Goal: Task Accomplishment & Management: Manage account settings

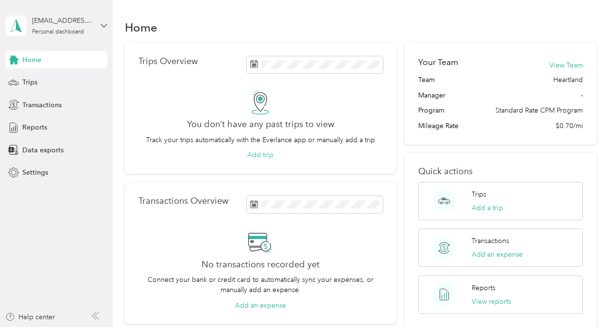
click at [102, 22] on icon at bounding box center [104, 25] width 7 height 7
click at [213, 4] on div "Home Trips Overview You don’t have any past trips to view Track your trips auto…" at bounding box center [360, 252] width 495 height 504
click at [103, 25] on icon at bounding box center [104, 25] width 7 height 7
click at [214, 17] on div "Home" at bounding box center [360, 27] width 471 height 20
click at [34, 169] on span "Settings" at bounding box center [35, 173] width 26 height 10
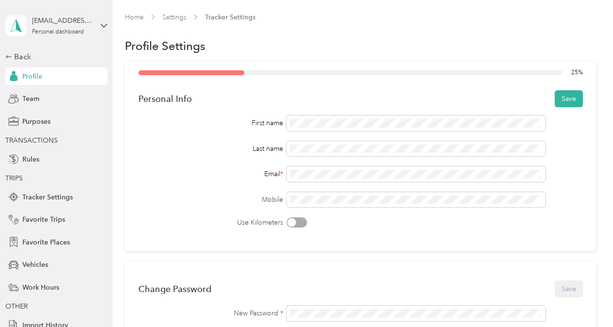
click at [231, 192] on div "Mobile" at bounding box center [360, 200] width 444 height 16
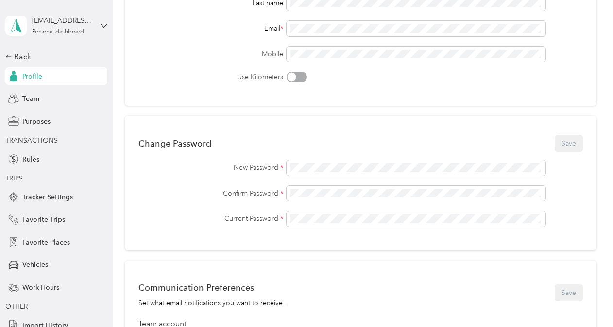
scroll to position [49, 0]
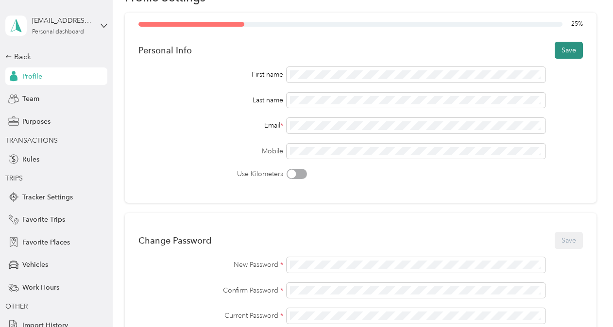
click at [563, 50] on button "Save" at bounding box center [568, 50] width 28 height 17
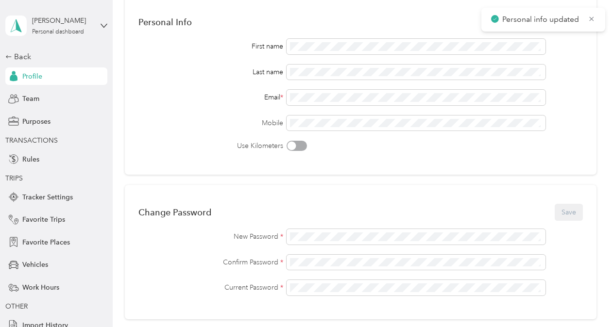
scroll to position [97, 0]
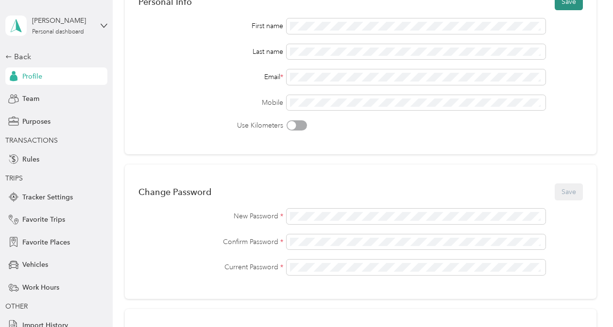
click at [558, 7] on button "Save" at bounding box center [568, 1] width 28 height 17
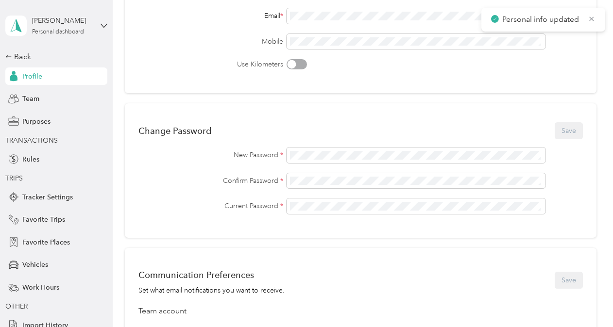
scroll to position [146, 0]
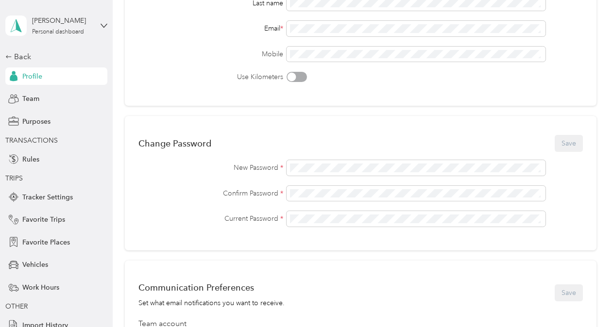
click at [554, 181] on div "New Password * Confirm Password * Current Password *" at bounding box center [360, 193] width 444 height 67
click at [302, 213] on span at bounding box center [415, 219] width 259 height 16
click at [569, 142] on button "Save" at bounding box center [568, 143] width 28 height 17
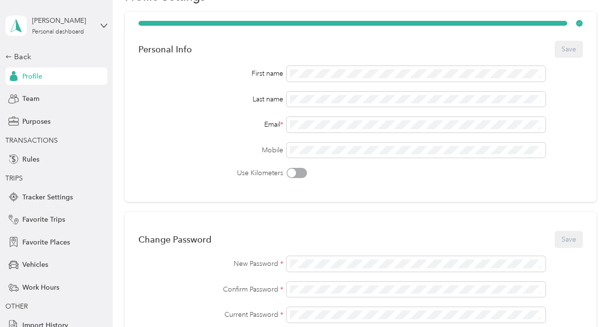
scroll to position [0, 0]
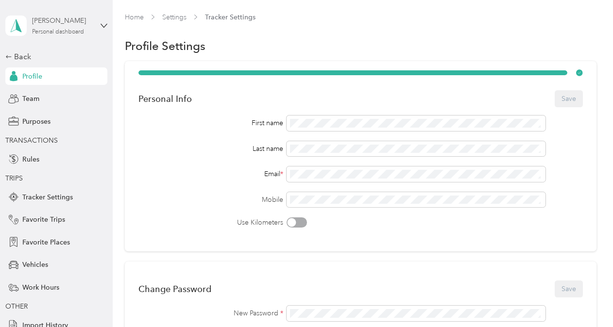
click at [87, 32] on div "[PERSON_NAME] Personal dashboard" at bounding box center [62, 25] width 61 height 19
click at [91, 8] on div "[PERSON_NAME] Personal dashboard Back Profile Team Purposes TRANSACTIONS Rules …" at bounding box center [56, 167] width 102 height 334
click at [37, 70] on div "Profile" at bounding box center [56, 75] width 102 height 17
click at [56, 197] on span "Tracker Settings" at bounding box center [47, 197] width 50 height 10
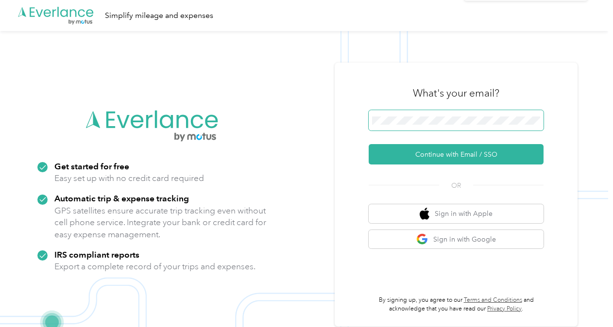
click at [447, 125] on span at bounding box center [456, 120] width 175 height 20
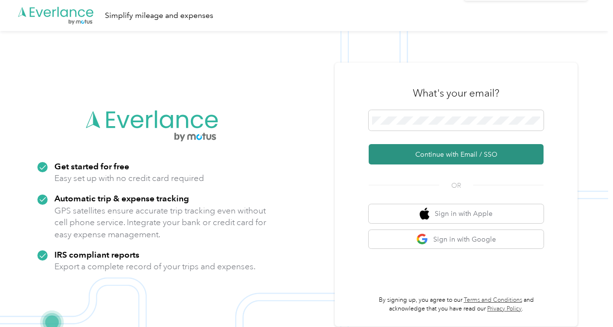
click at [497, 156] on button "Continue with Email / SSO" at bounding box center [456, 154] width 175 height 20
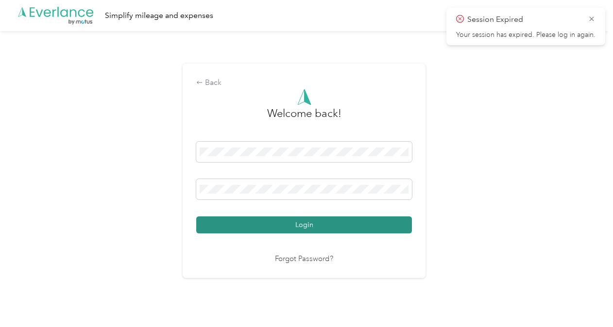
click at [397, 229] on button "Login" at bounding box center [304, 225] width 216 height 17
